Goal: Information Seeking & Learning: Learn about a topic

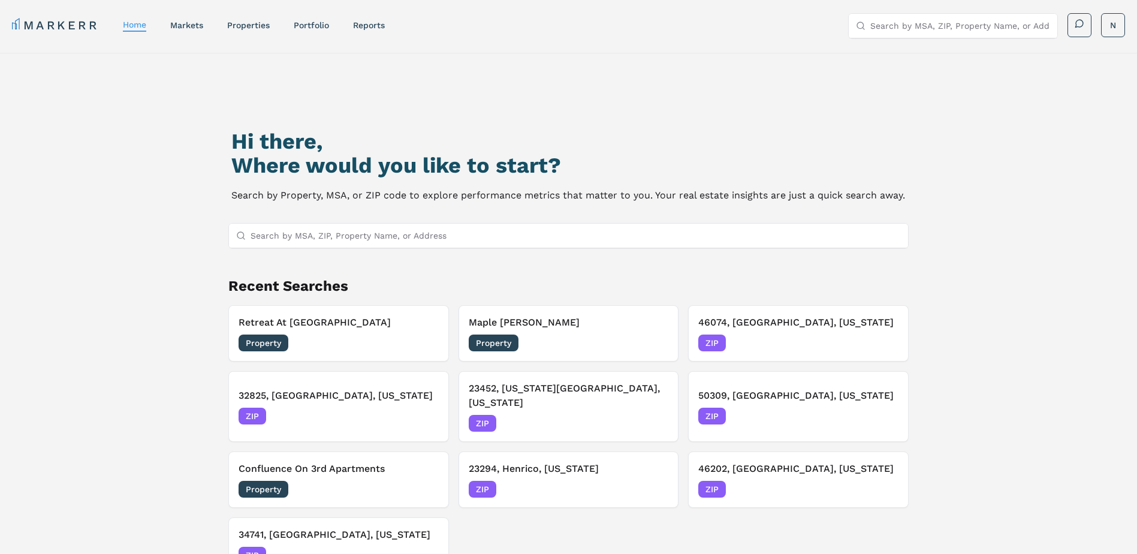
click at [342, 237] on input "Search by MSA, ZIP, Property Name, or Address" at bounding box center [576, 236] width 651 height 24
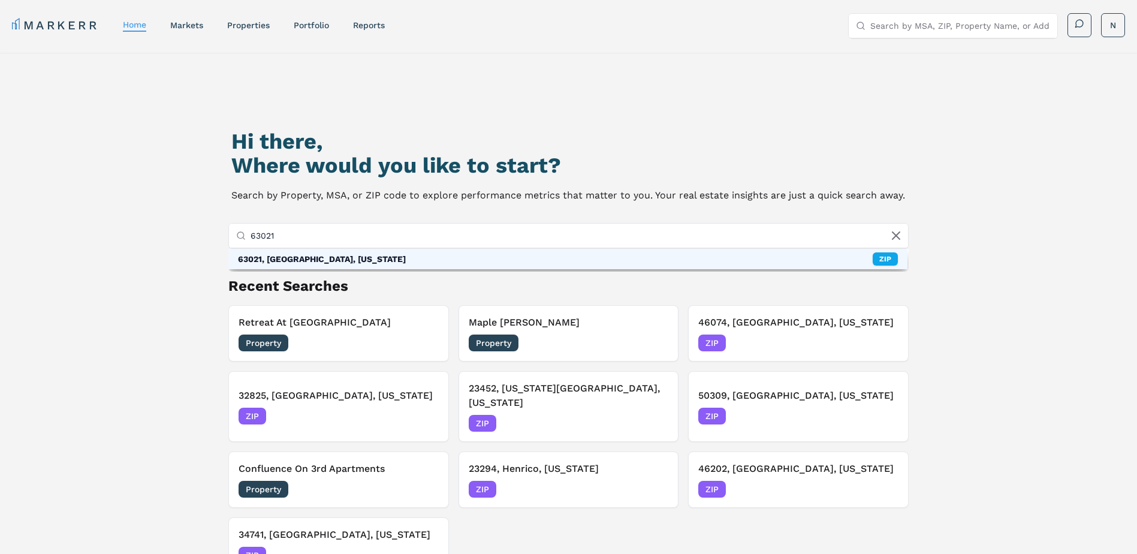
type input "63021"
click at [371, 261] on div "63021, [GEOGRAPHIC_DATA], [US_STATE] ZIP" at bounding box center [568, 259] width 680 height 20
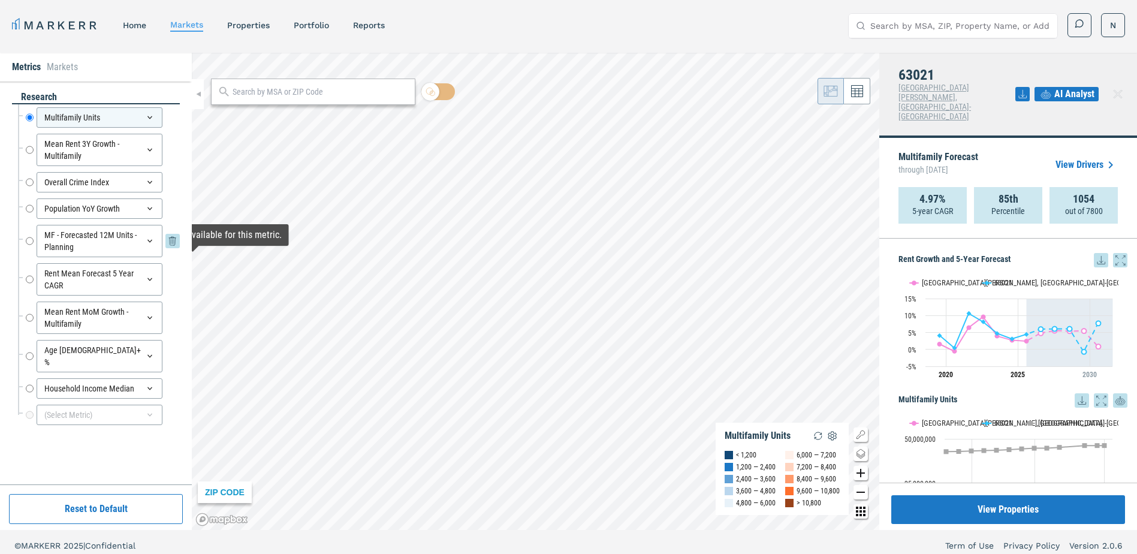
click at [28, 240] on input "MF - Forecasted 12M Units - Planning" at bounding box center [30, 241] width 8 height 32
radio input "false"
radio input "true"
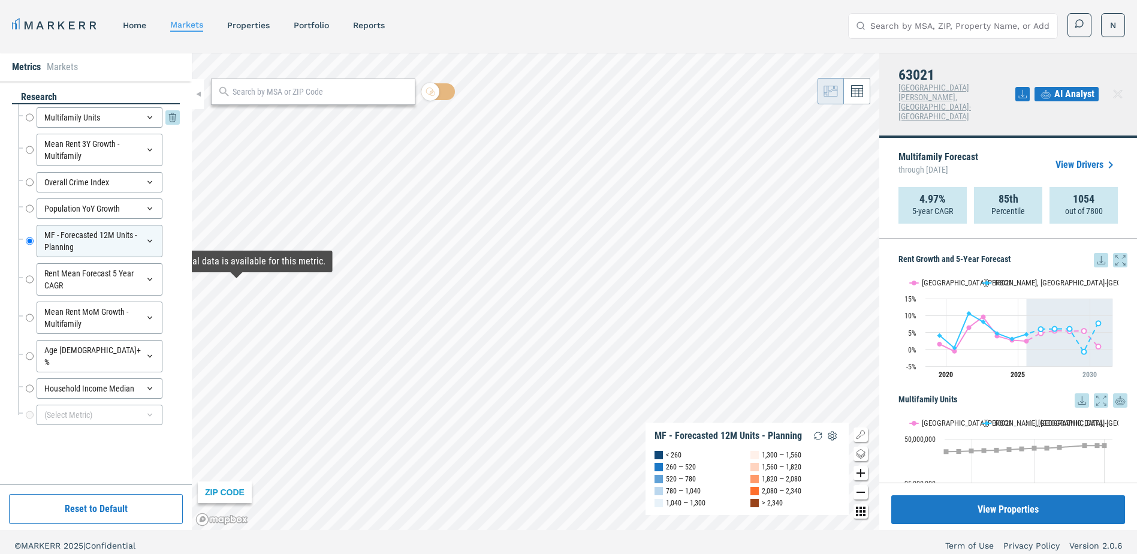
click at [30, 118] on input "Multifamily Units" at bounding box center [30, 117] width 8 height 20
radio input "true"
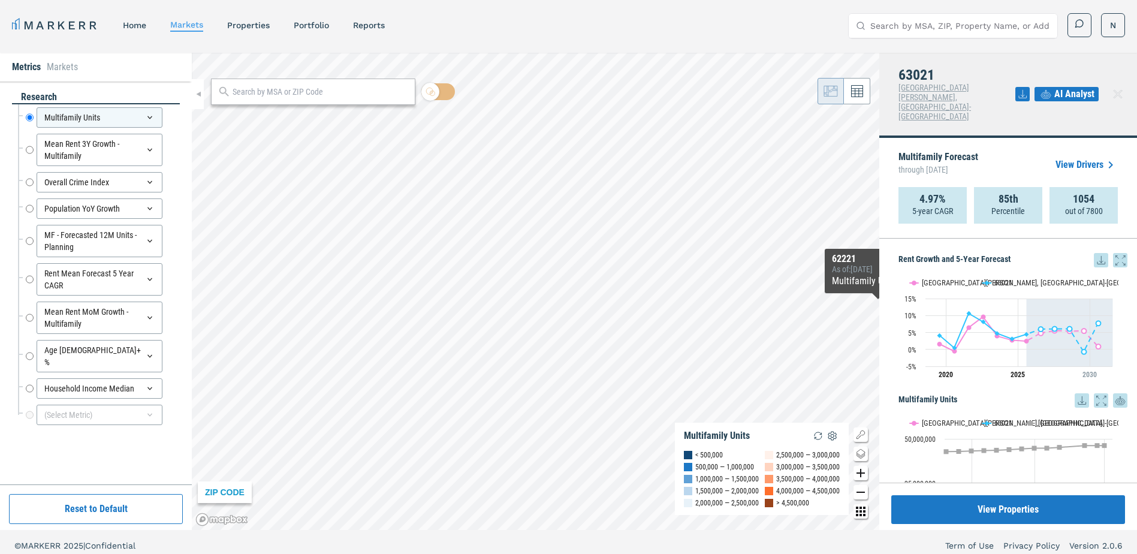
click at [1084, 158] on link "View Drivers" at bounding box center [1087, 165] width 62 height 14
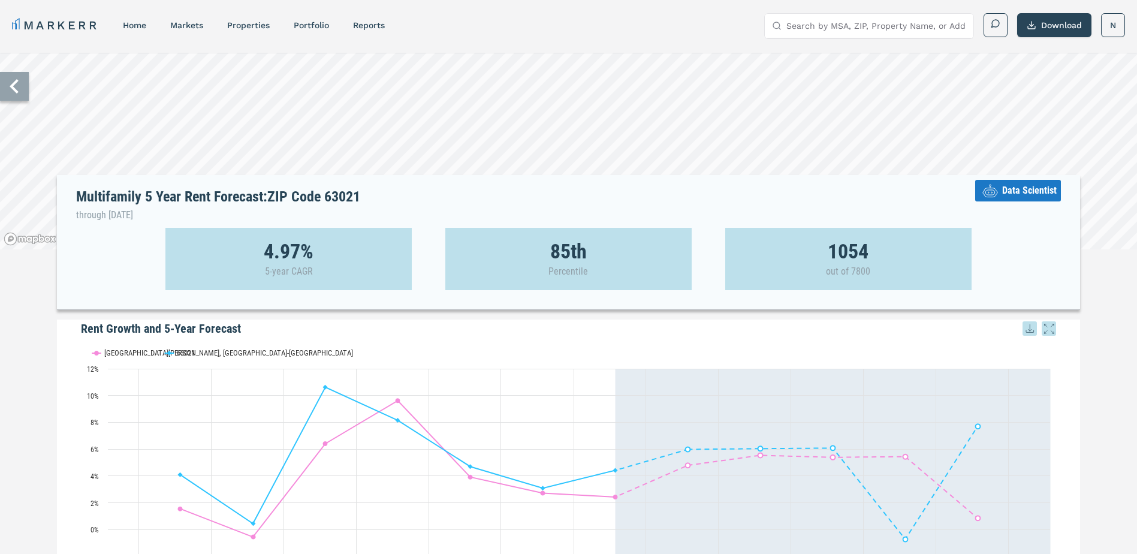
click at [21, 92] on icon at bounding box center [14, 86] width 29 height 29
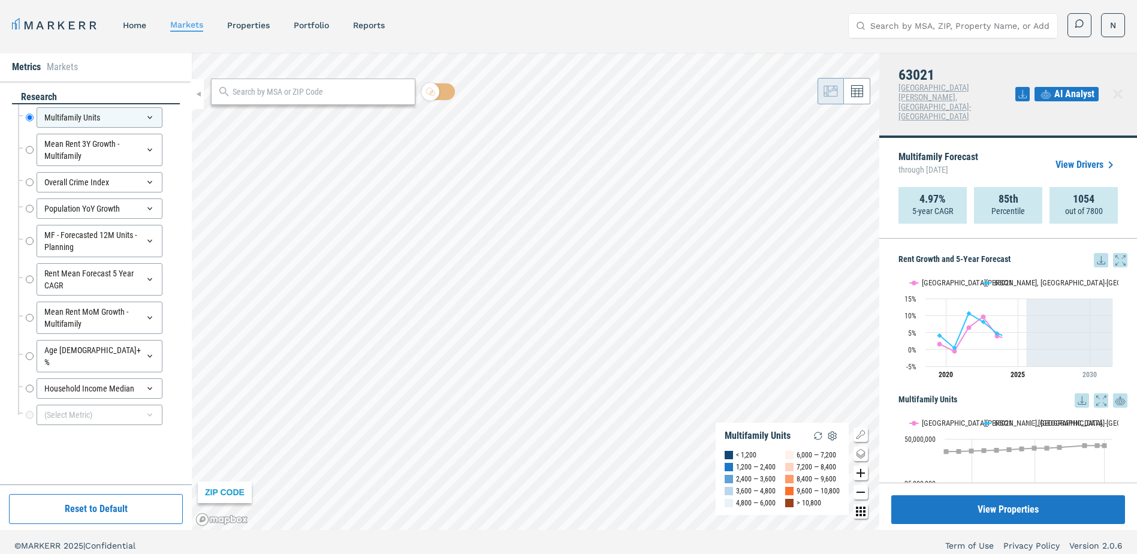
click at [1082, 87] on span "AI Analyst" at bounding box center [1075, 94] width 40 height 14
